Goal: Task Accomplishment & Management: Use online tool/utility

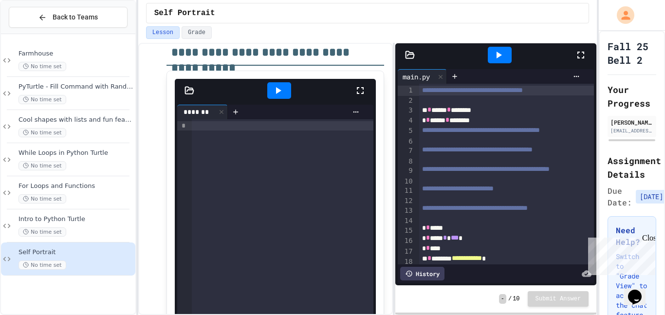
scroll to position [551, 0]
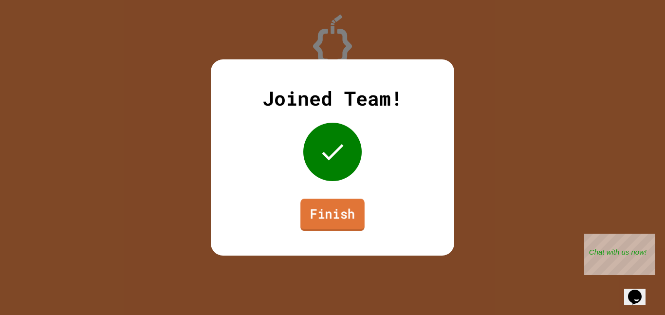
click at [340, 214] on link "Finish" at bounding box center [332, 215] width 64 height 32
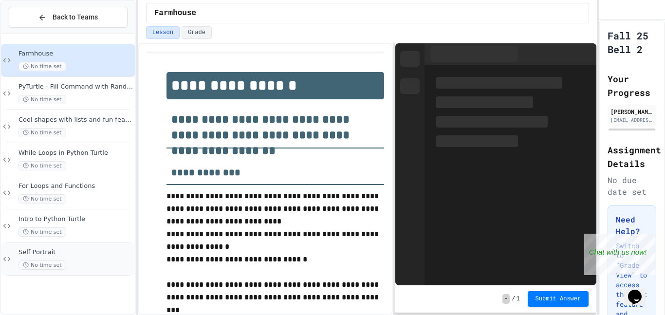
click at [67, 256] on div "Self Portrait No time set" at bounding box center [75, 258] width 115 height 21
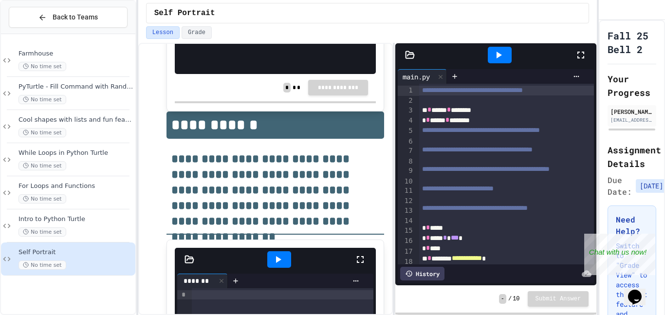
scroll to position [1489, 0]
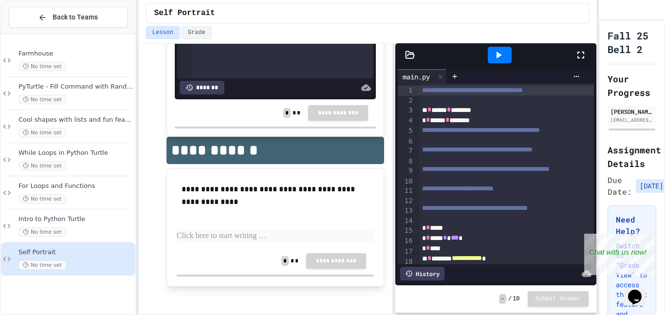
click at [201, 230] on p at bounding box center [276, 236] width 198 height 13
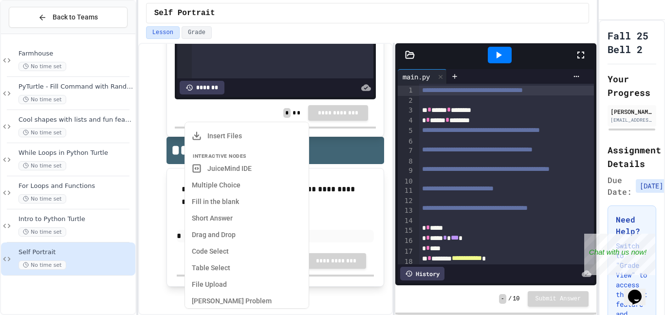
scroll to position [260, 0]
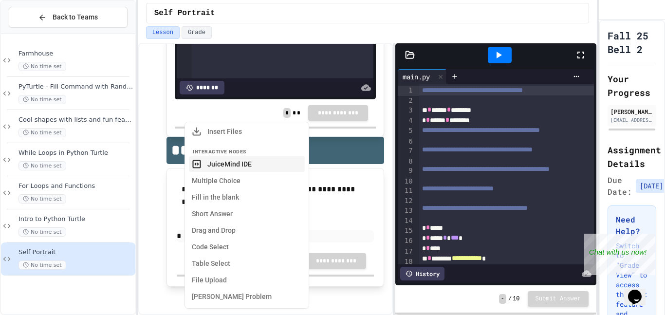
click at [206, 167] on button "JuiceMind IDE" at bounding box center [247, 164] width 116 height 16
click at [200, 157] on button "JuiceMind IDE" at bounding box center [247, 164] width 116 height 16
click at [226, 214] on button "Short Answer" at bounding box center [247, 214] width 116 height 16
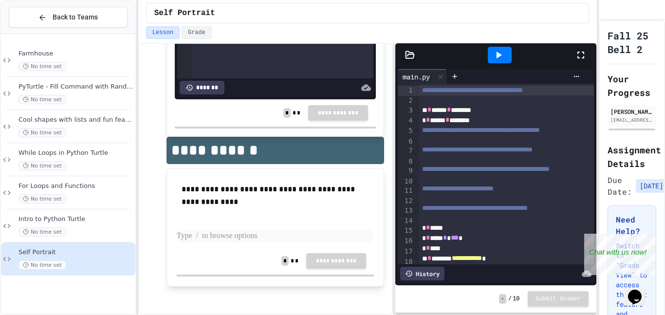
click at [200, 230] on p at bounding box center [276, 236] width 198 height 13
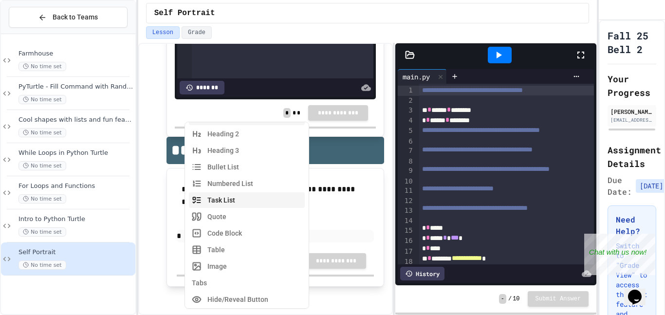
scroll to position [0, 0]
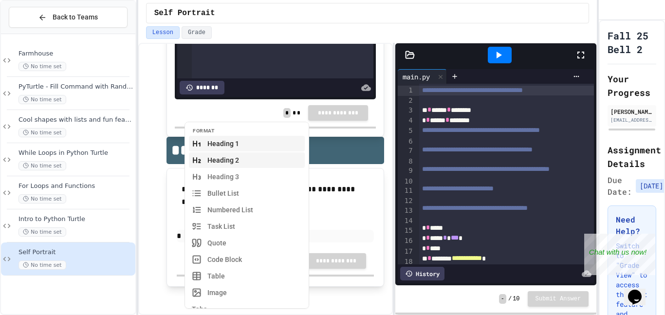
click at [219, 166] on button "Heading 2" at bounding box center [247, 160] width 116 height 16
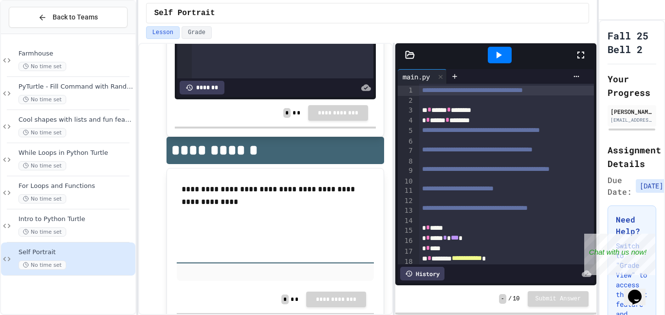
click at [189, 257] on div at bounding box center [276, 255] width 198 height 51
click at [177, 246] on h2 at bounding box center [276, 247] width 198 height 34
click at [189, 270] on p at bounding box center [276, 274] width 198 height 13
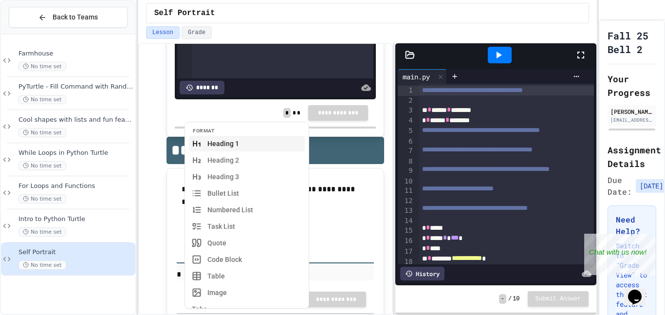
click at [198, 147] on icon at bounding box center [197, 144] width 10 height 10
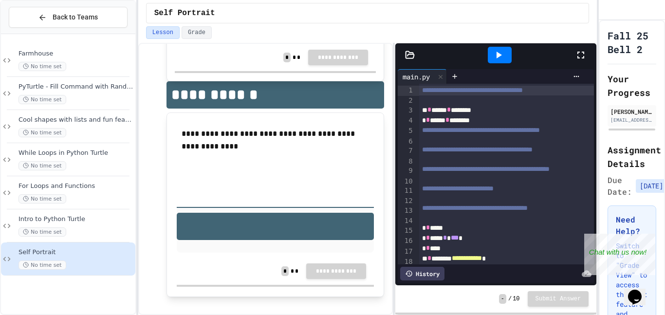
scroll to position [1546, 0]
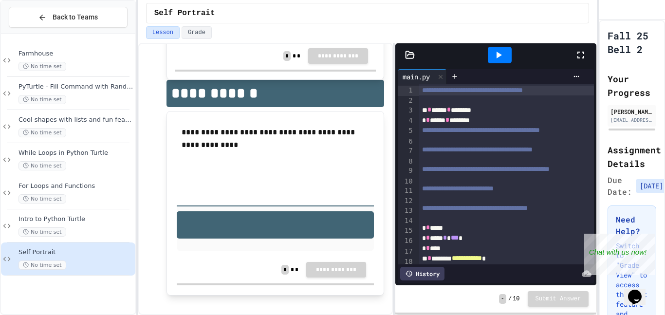
click at [191, 211] on h1 at bounding box center [276, 224] width 198 height 27
click at [188, 193] on h2 at bounding box center [276, 190] width 198 height 34
click at [187, 215] on h1 at bounding box center [276, 224] width 198 height 27
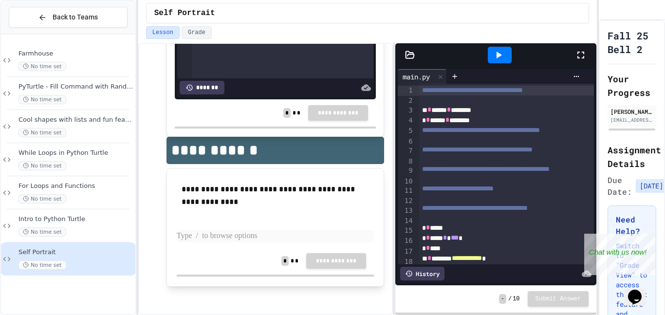
scroll to position [1489, 0]
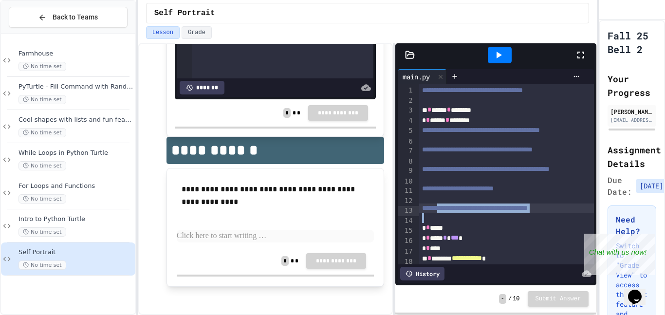
drag, startPoint x: 426, startPoint y: 223, endPoint x: 441, endPoint y: 207, distance: 22.4
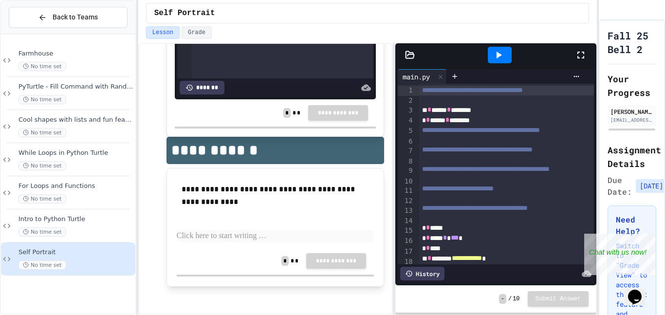
click at [229, 212] on div "**********" at bounding box center [276, 212] width 198 height 69
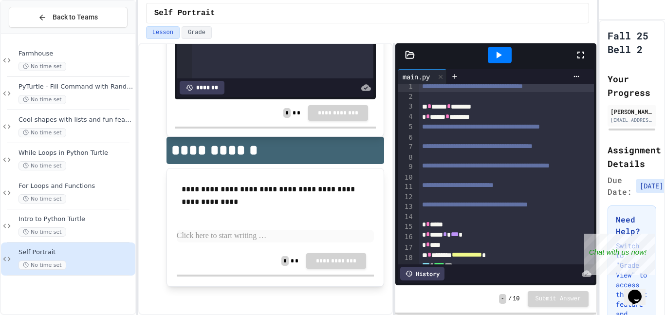
scroll to position [0, 0]
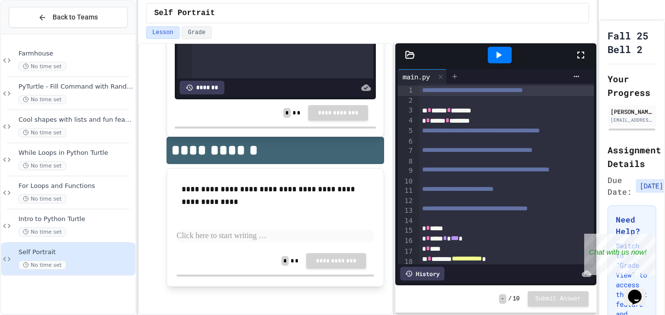
click at [457, 76] on icon at bounding box center [455, 76] width 4 height 4
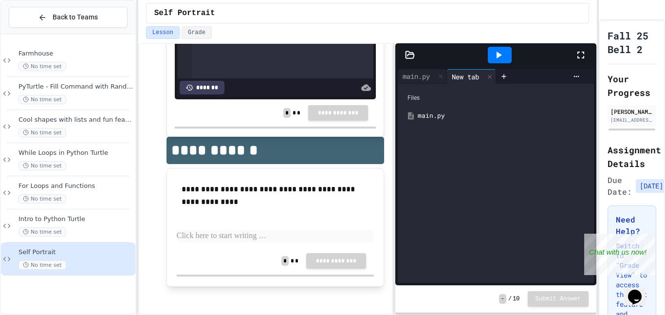
click at [419, 117] on div "main.py" at bounding box center [503, 116] width 170 height 10
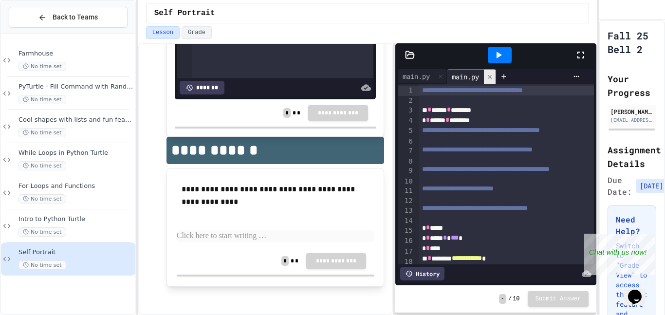
click at [492, 79] on icon at bounding box center [489, 76] width 7 height 7
